Goal: Information Seeking & Learning: Learn about a topic

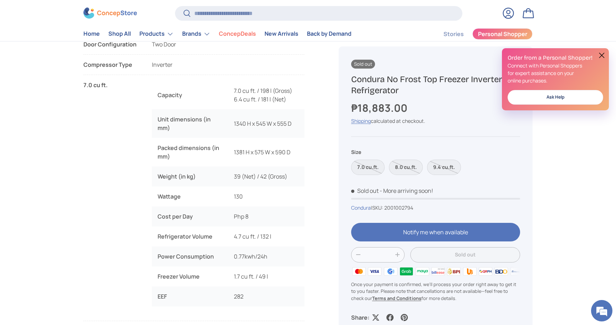
click at [331, 121] on div "Sold out Sold out Sold out Condura No Frost Top Freezer Inverter Refrigerator ₱…" at bounding box center [427, 277] width 211 height 1101
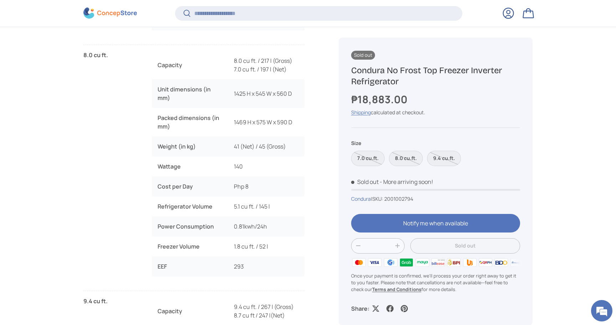
scroll to position [836, 0]
click at [307, 123] on div "Specifications Door Configuration Two Door Compressor Type Inverter 7.0 cu ft. …" at bounding box center [202, 145] width 238 height 814
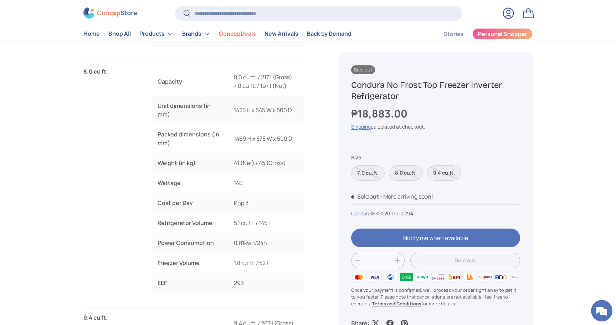
scroll to position [825, 0]
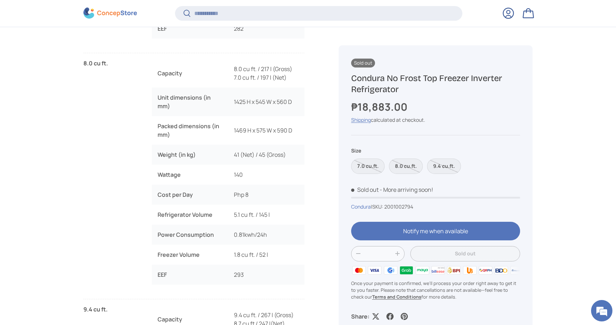
scroll to position [816, 0]
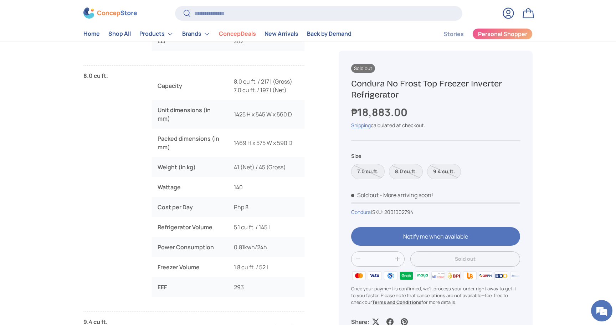
click at [322, 203] on div "Sold out Sold out Sold out Condura No Frost Top Freezer Inverter Refrigerator ₱…" at bounding box center [427, 22] width 211 height 1101
click at [322, 197] on div "Sold out Sold out Sold out Condura No Frost Top Freezer Inverter Refrigerator ₱…" at bounding box center [427, 22] width 211 height 1101
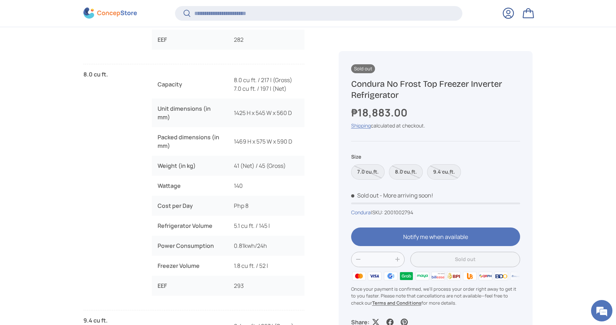
scroll to position [818, 0]
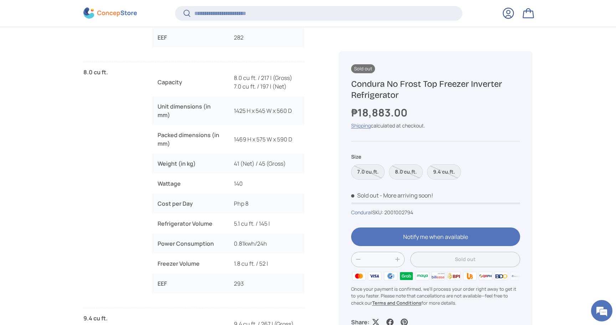
click at [327, 178] on div "Sold out Sold out Sold out Condura No Frost Top Freezer Inverter Refrigerator ₱…" at bounding box center [427, 19] width 211 height 1101
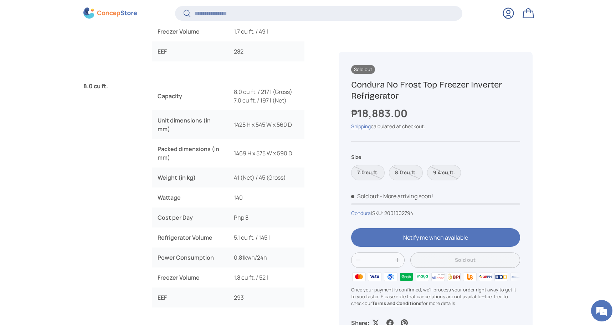
scroll to position [807, 0]
click at [327, 178] on div "Sold out Sold out Sold out Condura No Frost Top Freezer Inverter Refrigerator ₱…" at bounding box center [427, 32] width 211 height 1101
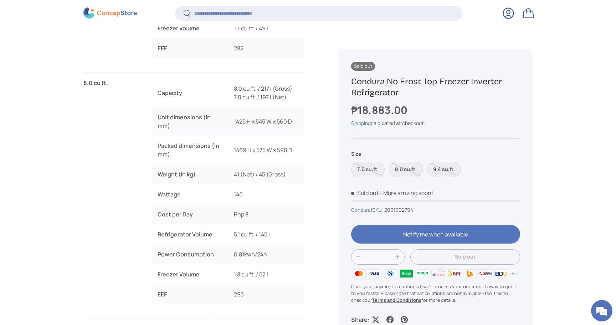
click at [316, 123] on div "Specifications Door Configuration Two Door Compressor Type Inverter 7.0 cu ft. …" at bounding box center [202, 174] width 238 height 814
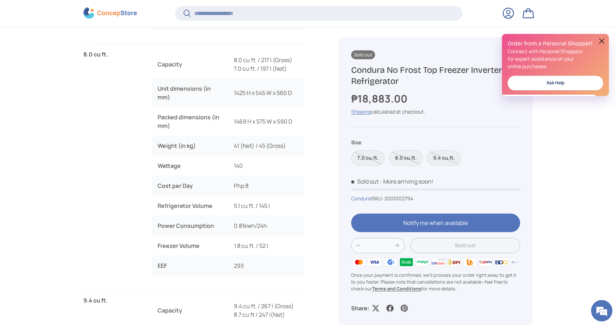
scroll to position [837, 0]
click at [601, 40] on button at bounding box center [602, 41] width 9 height 9
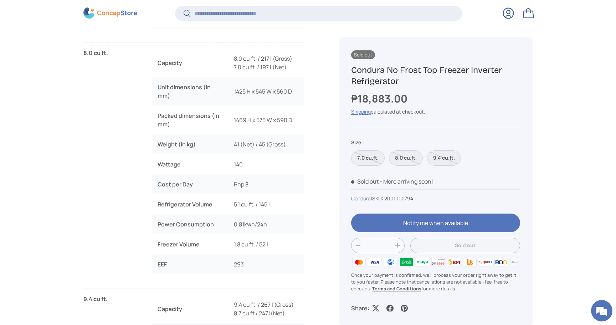
drag, startPoint x: 562, startPoint y: 80, endPoint x: 556, endPoint y: 87, distance: 9.4
click at [405, 158] on label "8.0 cu.ft." at bounding box center [406, 157] width 34 height 15
